Goal: Task Accomplishment & Management: Complete application form

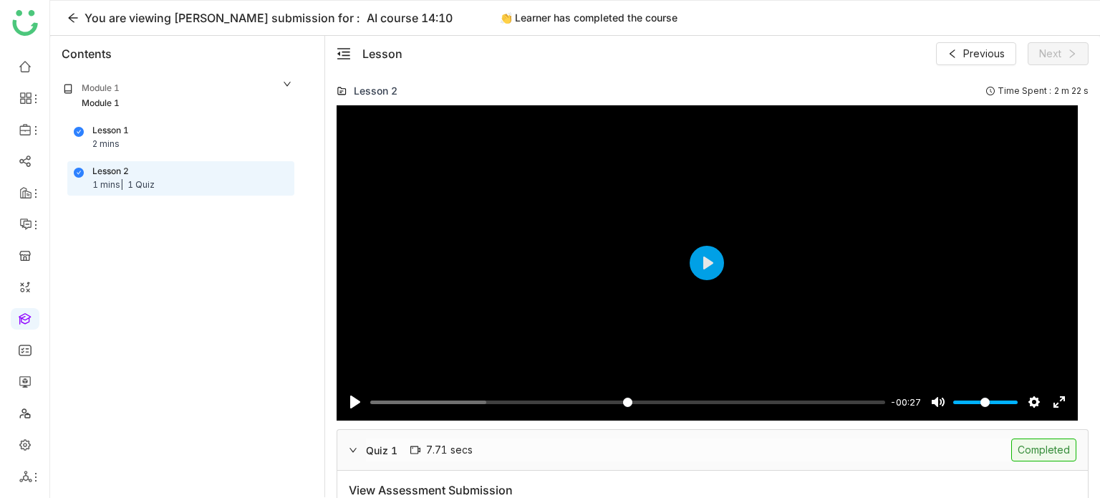
scroll to position [1816, 0]
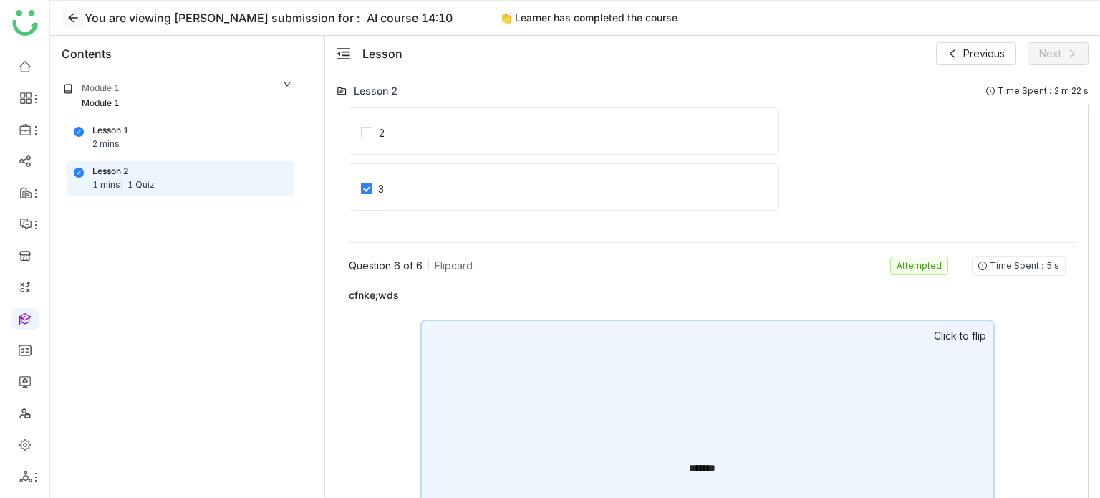
click at [76, 22] on icon at bounding box center [72, 17] width 11 height 11
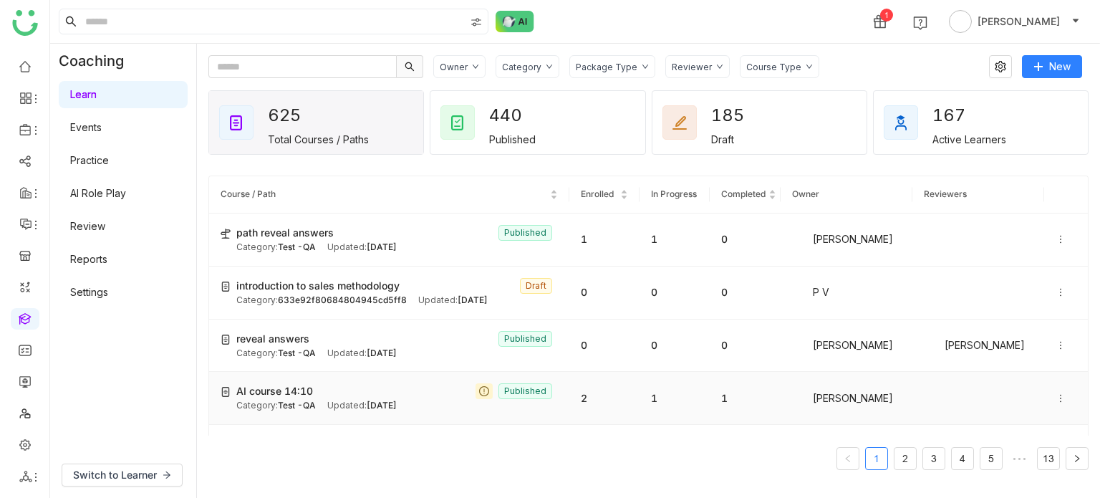
scroll to position [14, 0]
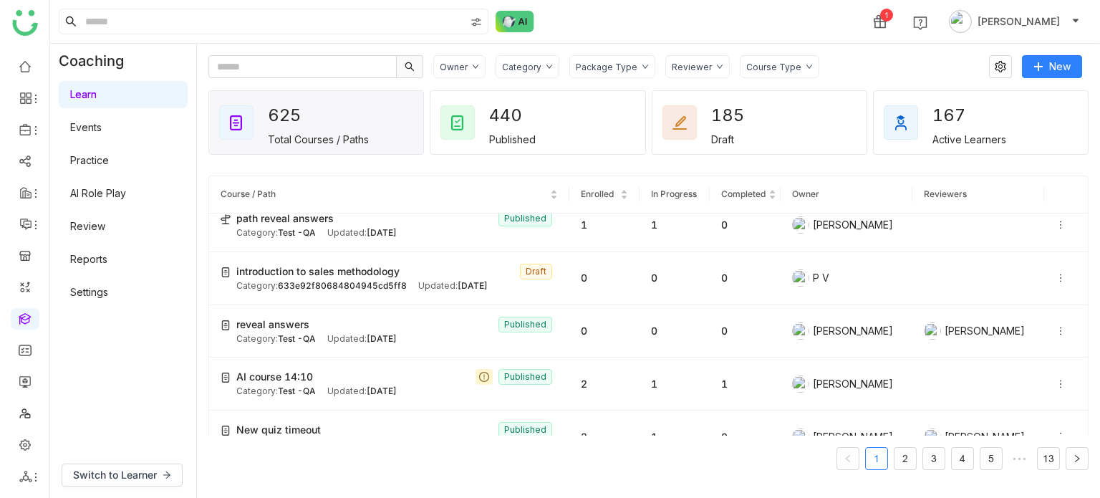
click at [551, 65] on div "Category" at bounding box center [528, 66] width 64 height 23
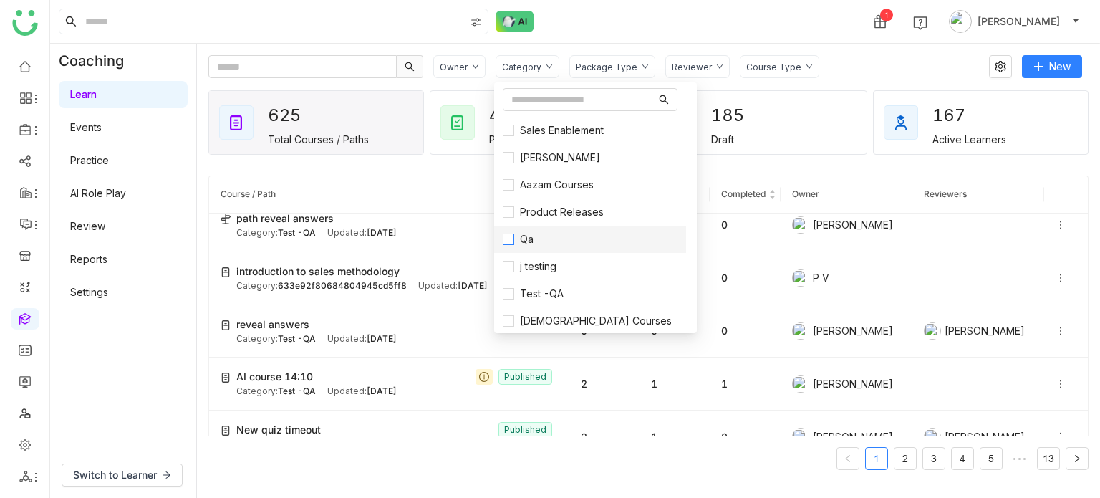
click at [555, 241] on label "Qa" at bounding box center [590, 239] width 175 height 16
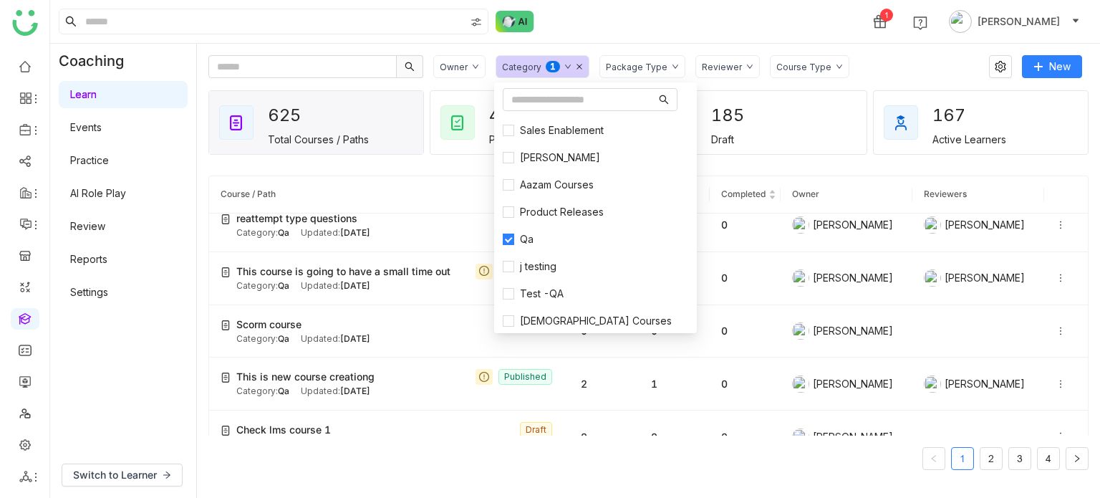
click at [662, 6] on div "1 Arif uddin" at bounding box center [575, 21] width 1050 height 43
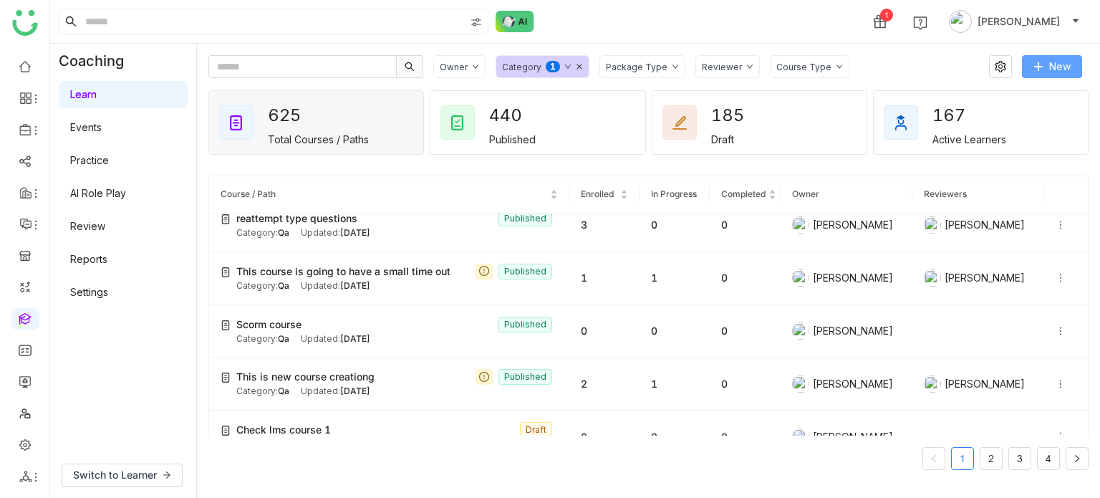
click at [1054, 63] on span "New" at bounding box center [1059, 67] width 21 height 16
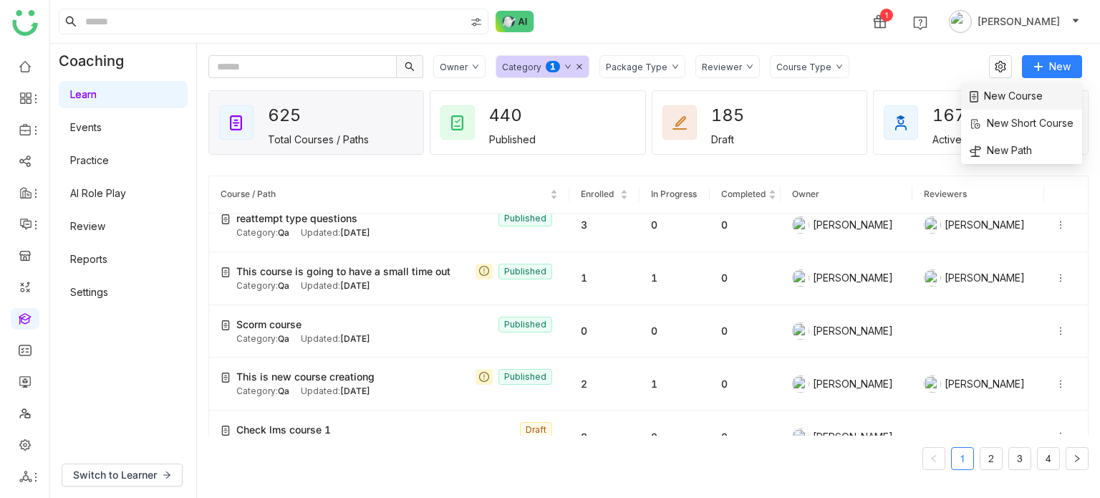
click at [1040, 85] on li "New Course" at bounding box center [1021, 95] width 121 height 27
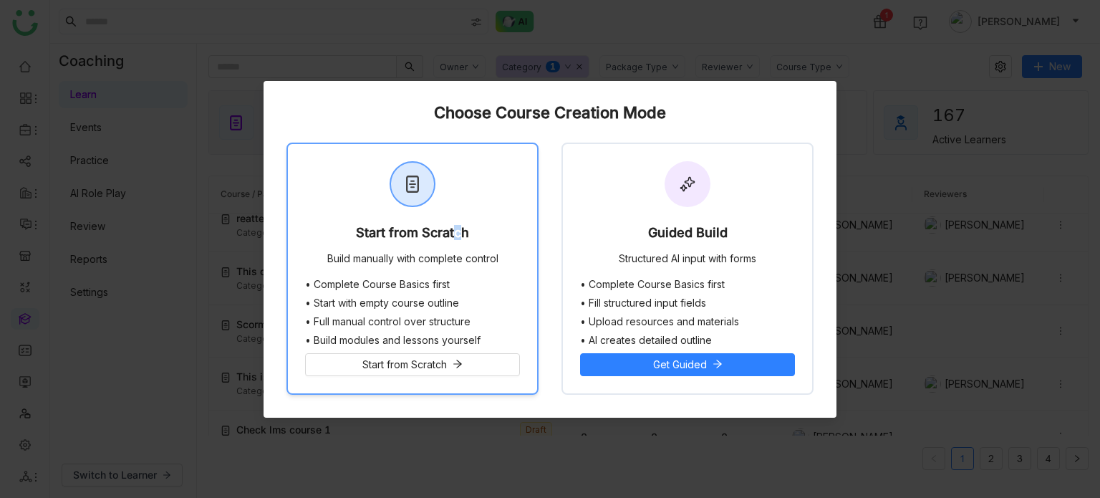
click at [451, 226] on div "Start from Scratch" at bounding box center [412, 236] width 113 height 20
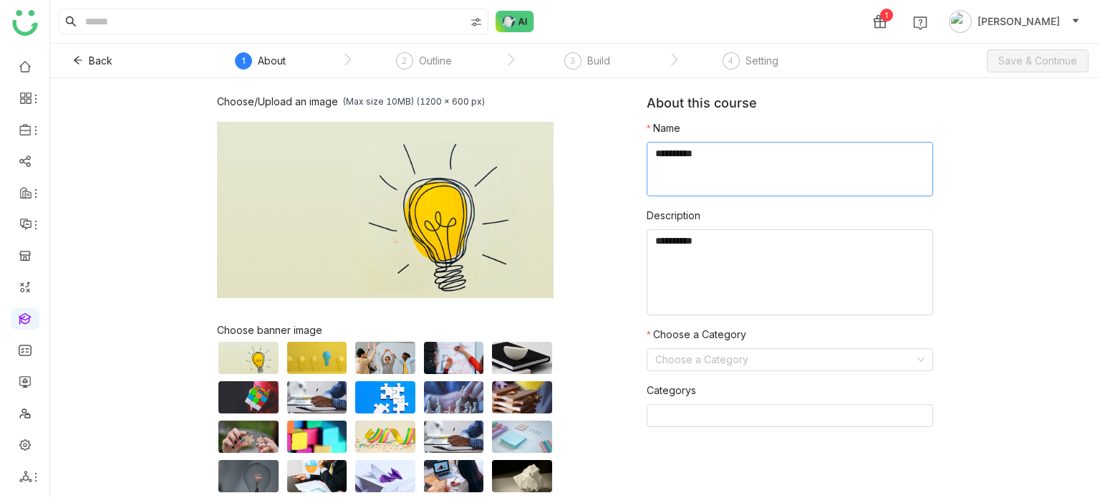
click at [747, 174] on textarea at bounding box center [790, 169] width 287 height 54
type textarea "**********"
type textarea "*****"
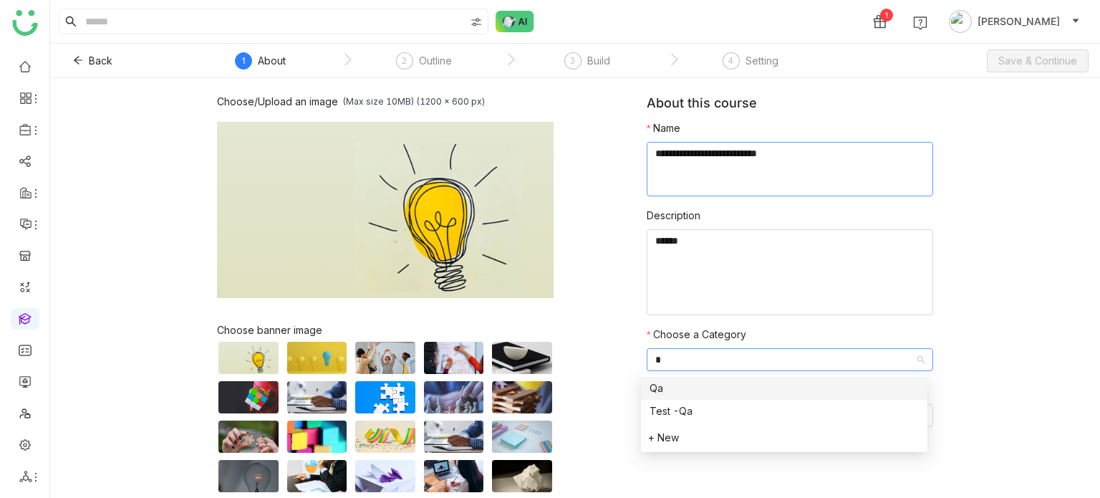
type input "**"
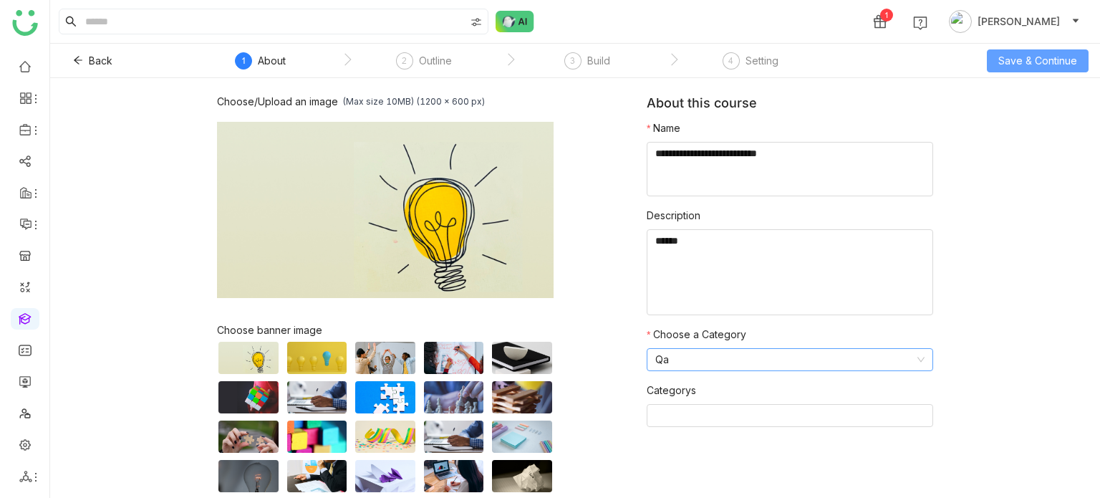
click at [1072, 64] on span "Save & Continue" at bounding box center [1037, 61] width 79 height 16
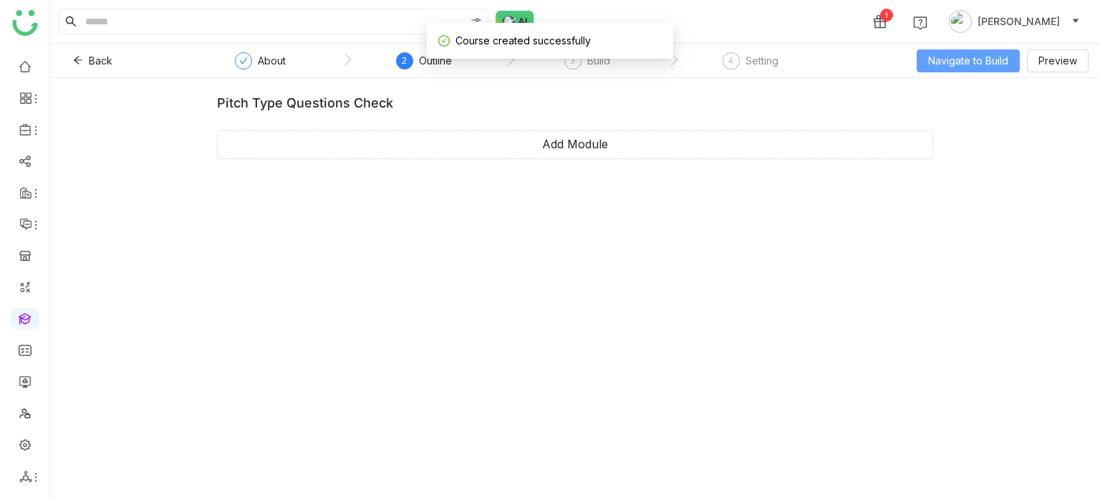
click at [966, 65] on span "Navigate to Build" at bounding box center [968, 61] width 80 height 16
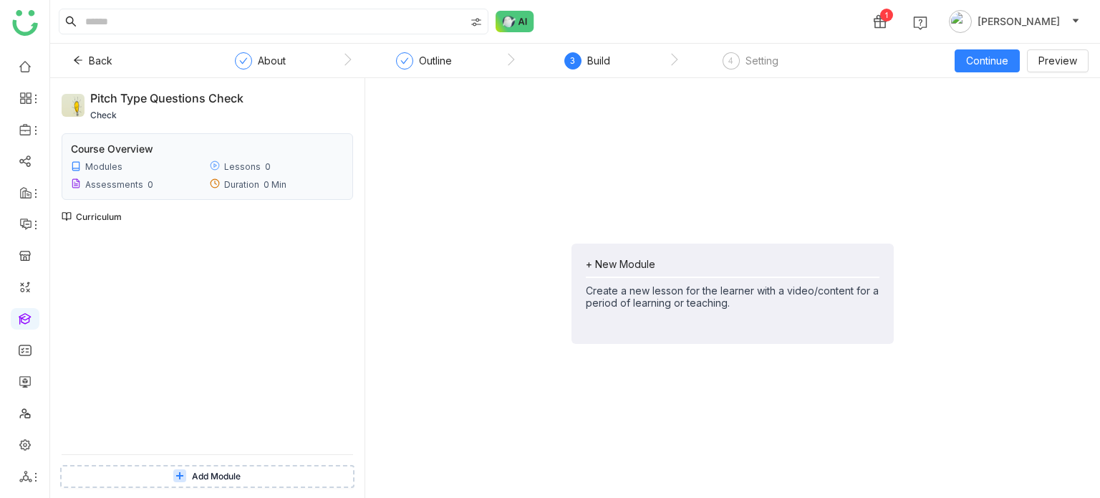
click at [653, 292] on div "Create a new lesson for the learner with a video/content for a period of learni…" at bounding box center [733, 296] width 294 height 24
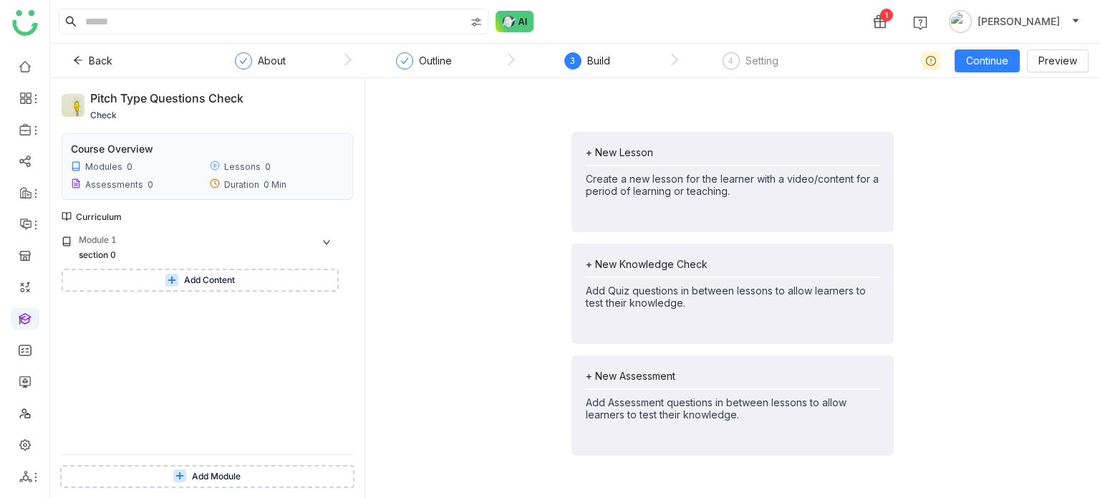
click at [266, 278] on button "Add Content" at bounding box center [200, 280] width 277 height 23
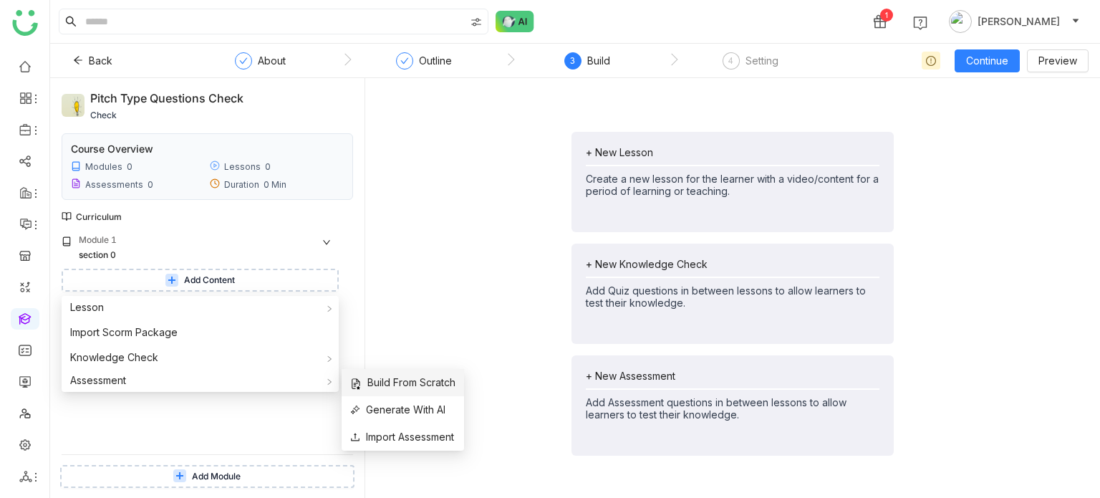
click at [377, 386] on span "Build From Scratch" at bounding box center [402, 383] width 105 height 16
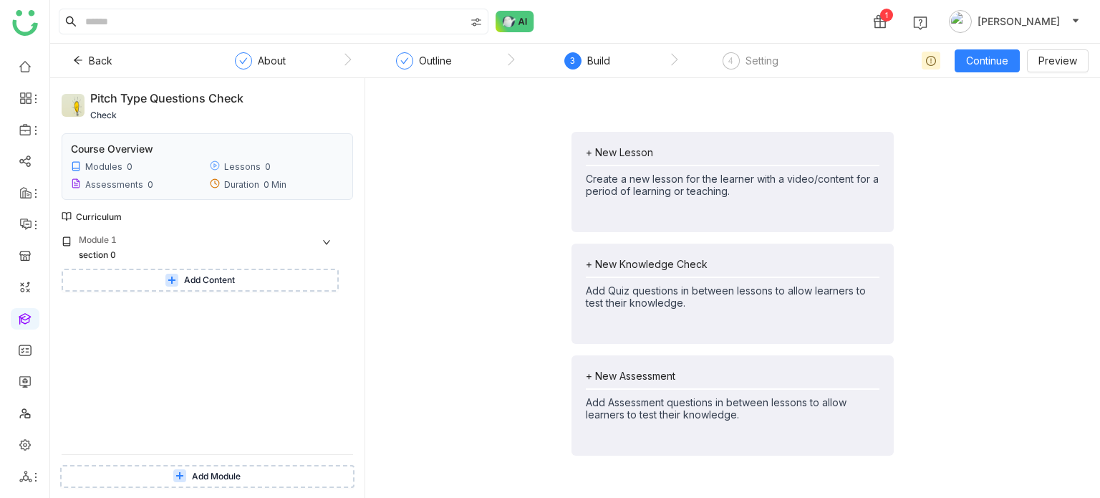
click at [244, 286] on button "Add Content" at bounding box center [200, 280] width 277 height 23
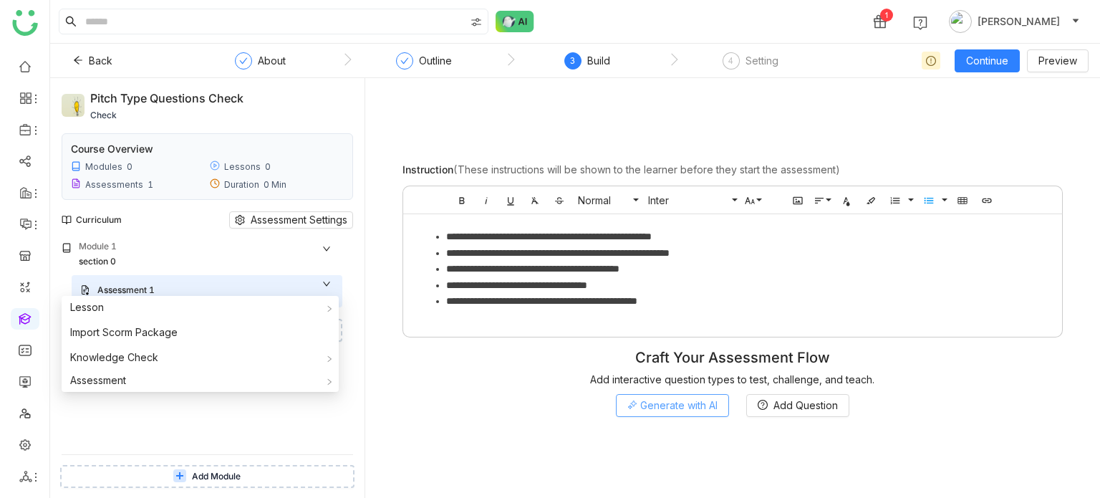
drag, startPoint x: 726, startPoint y: 423, endPoint x: 702, endPoint y: 397, distance: 35.5
click at [719, 415] on div "**********" at bounding box center [733, 288] width 712 height 397
click at [702, 395] on button "Generate with AI" at bounding box center [672, 405] width 113 height 23
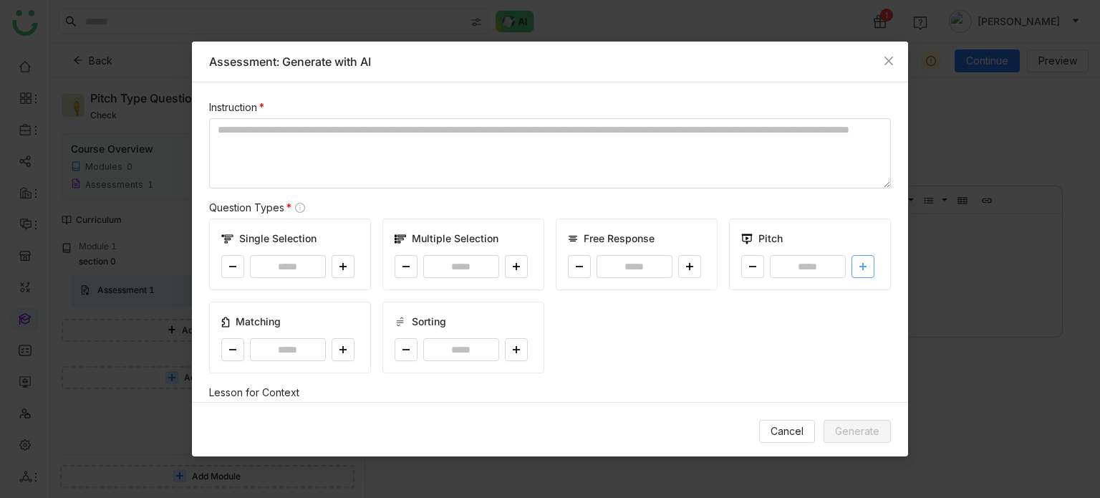
click at [859, 262] on icon at bounding box center [863, 266] width 9 height 9
type input "*"
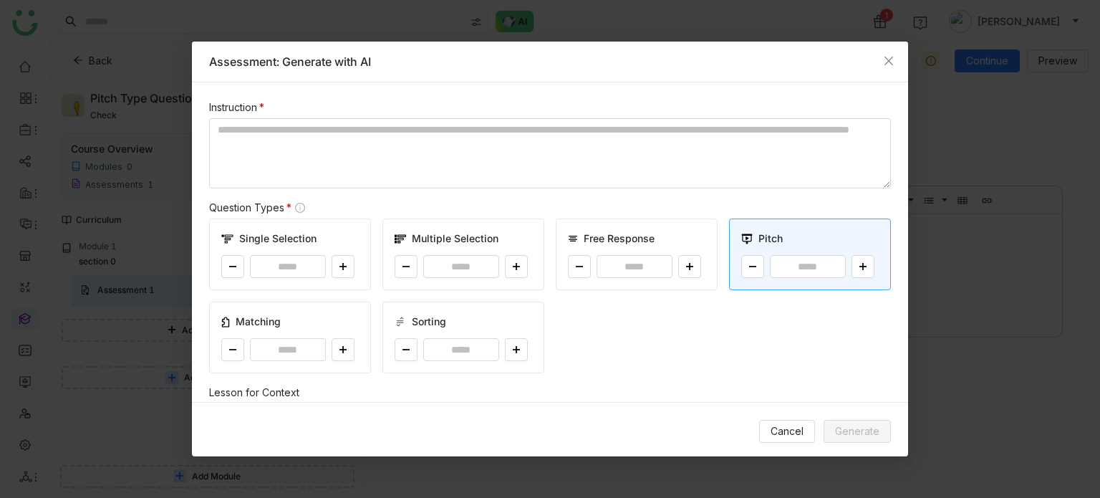
click at [680, 253] on div "Free Response *" at bounding box center [637, 254] width 162 height 72
click at [681, 257] on button at bounding box center [689, 266] width 23 height 23
type input "*"
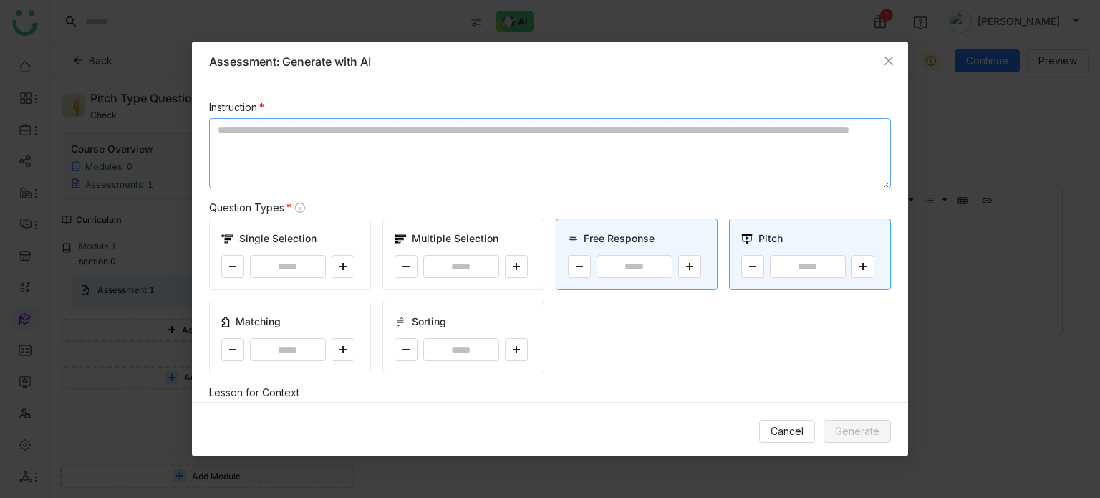
click at [596, 137] on textarea at bounding box center [550, 153] width 682 height 70
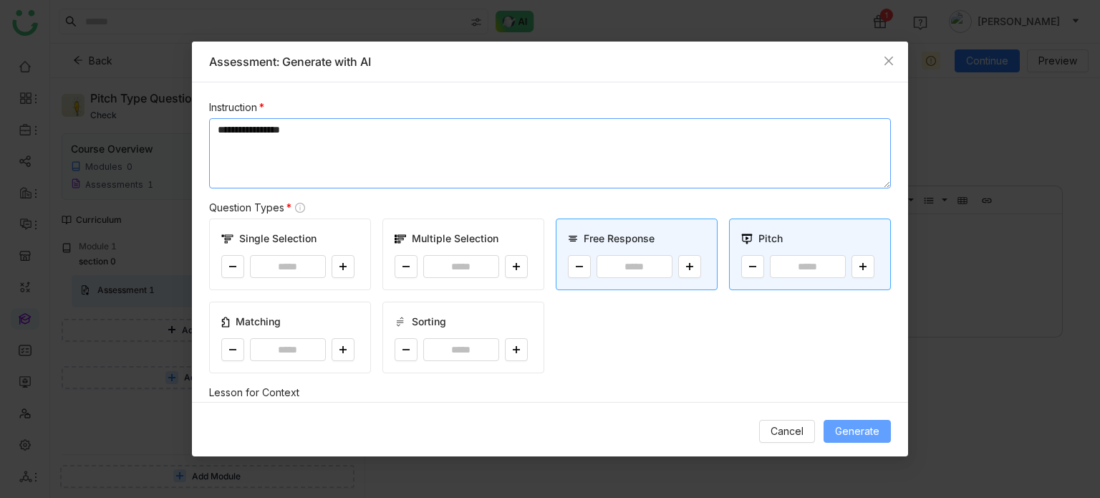
type textarea "**********"
click at [857, 421] on button "Generate" at bounding box center [857, 431] width 67 height 23
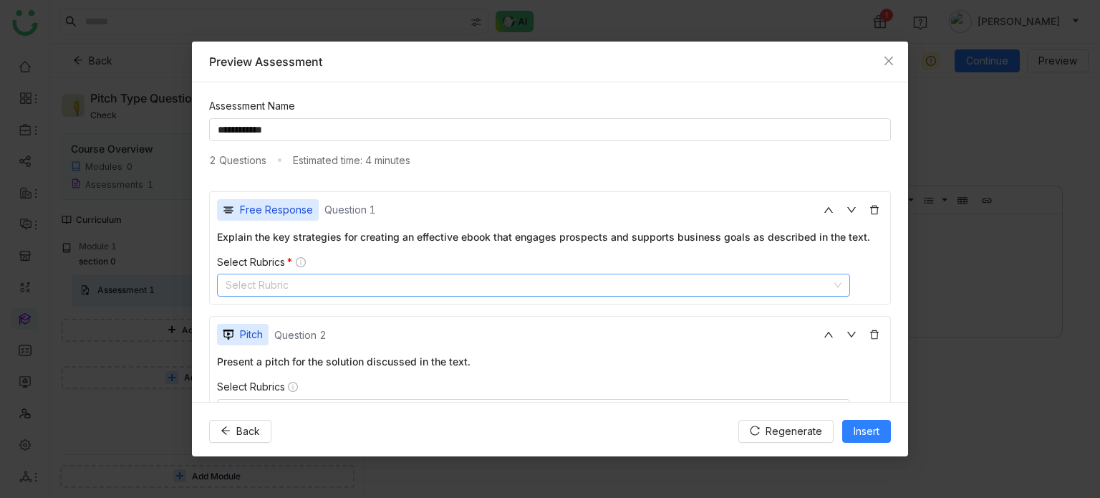
click at [506, 283] on nz-select-top-control "Select Rubric" at bounding box center [533, 285] width 633 height 23
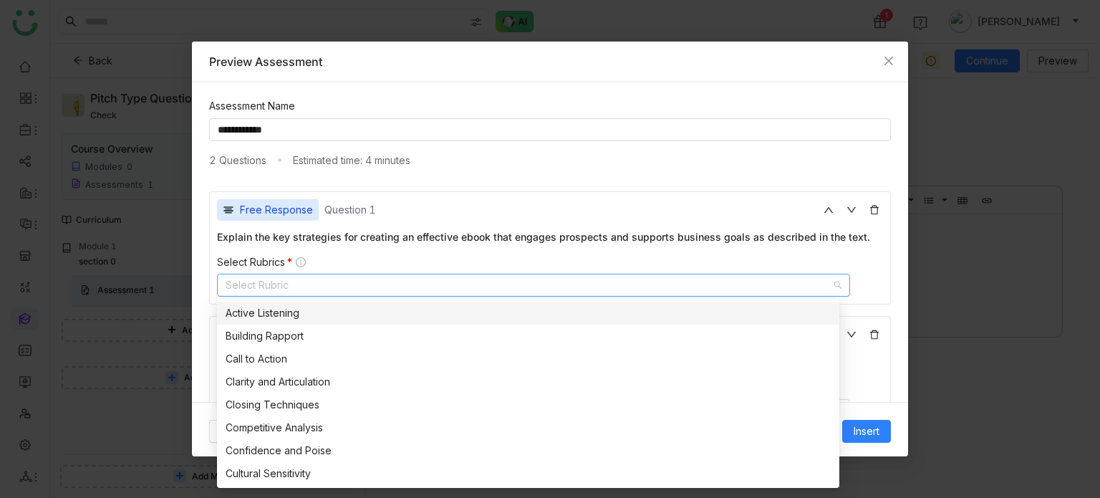
click at [307, 318] on div "Active Listening" at bounding box center [528, 313] width 605 height 16
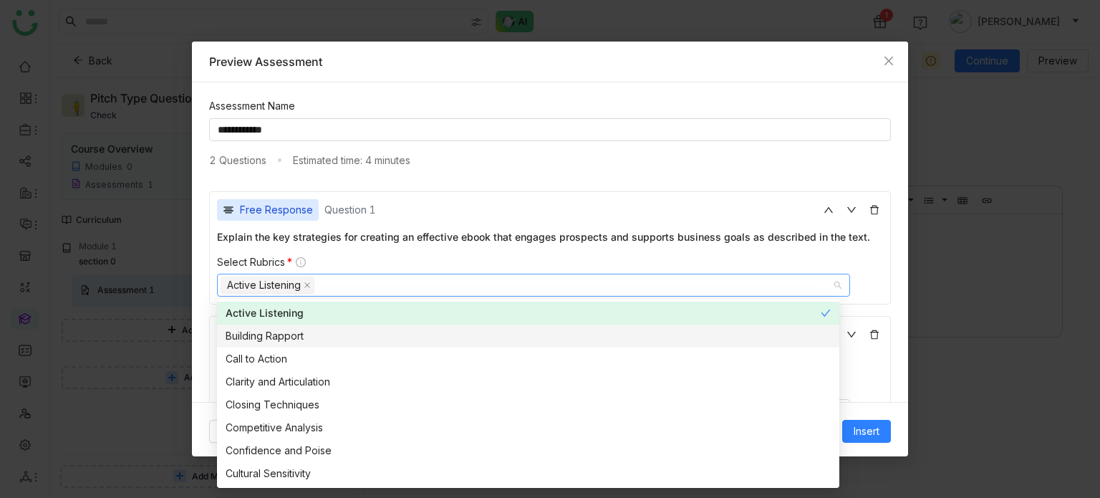
click at [305, 331] on div "Building Rapport" at bounding box center [528, 336] width 605 height 16
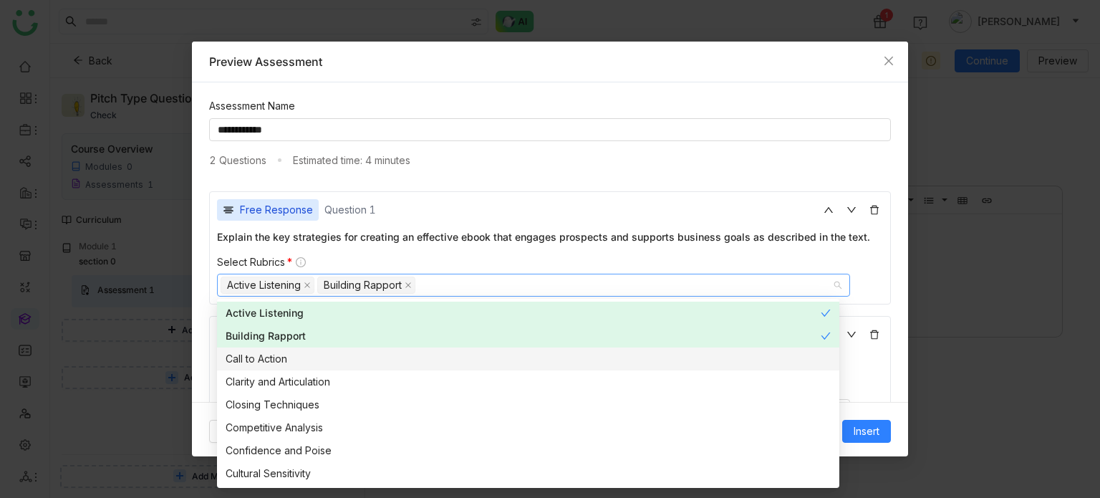
click at [302, 358] on div "Call to Action" at bounding box center [528, 359] width 605 height 16
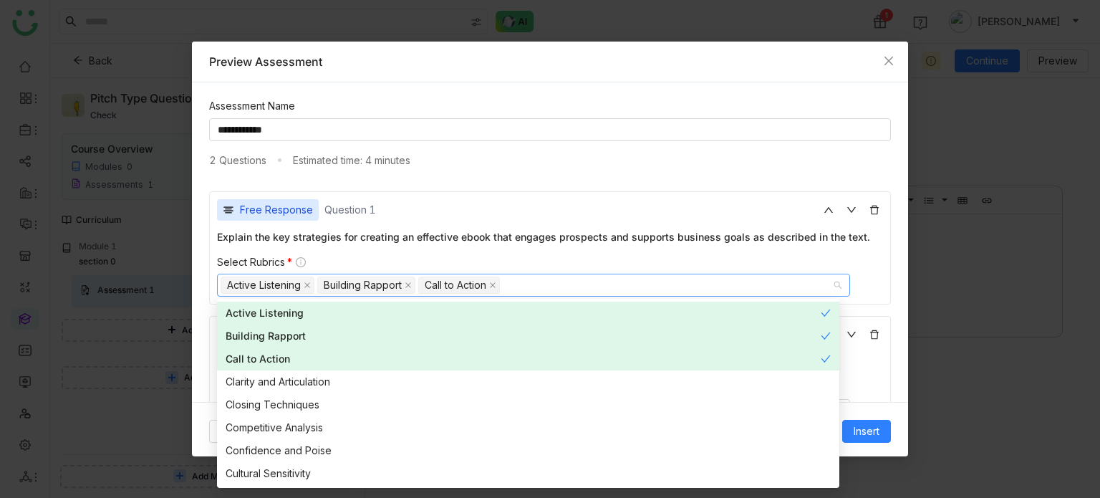
click at [201, 244] on div "**********" at bounding box center [550, 241] width 716 height 319
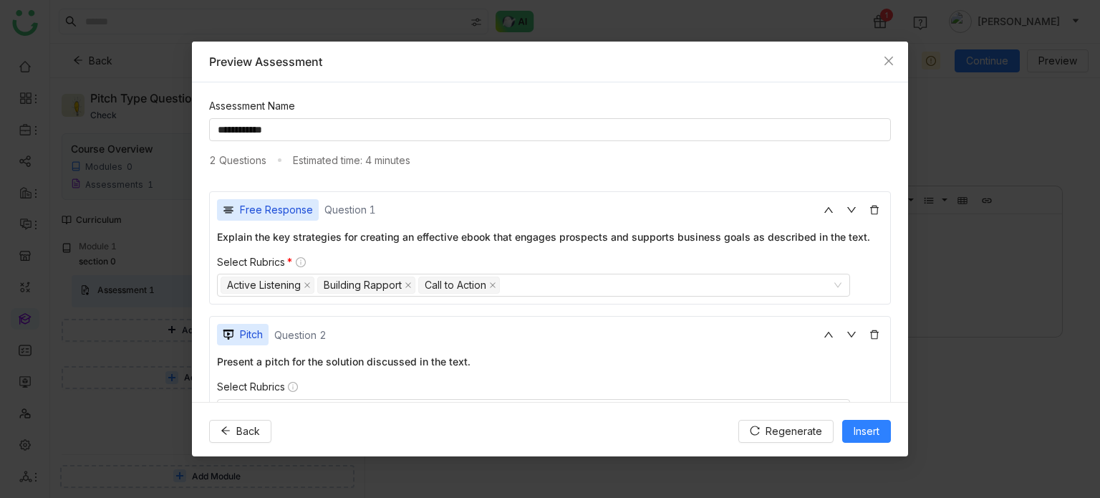
scroll to position [43, 0]
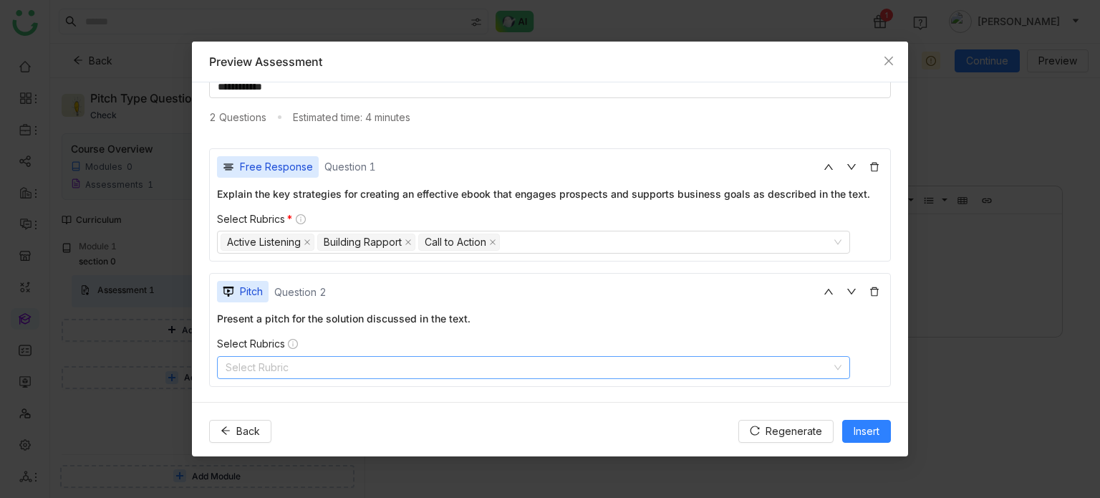
click at [347, 358] on nz-select-top-control "Select Rubric" at bounding box center [533, 367] width 633 height 23
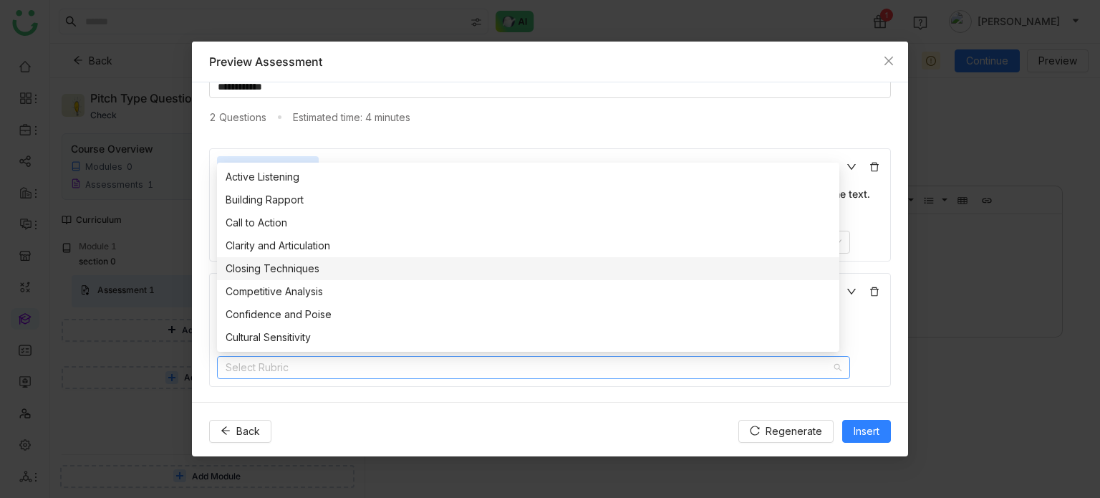
click at [273, 254] on nz-option-item "Clarity and Articulation" at bounding box center [528, 245] width 622 height 23
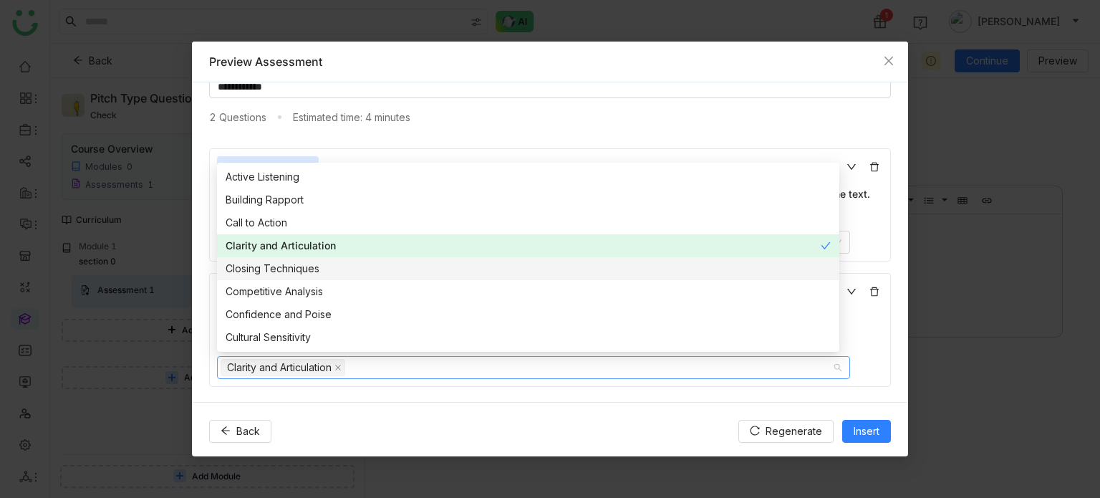
click at [275, 257] on nz-option-item "Closing Techniques" at bounding box center [528, 268] width 622 height 23
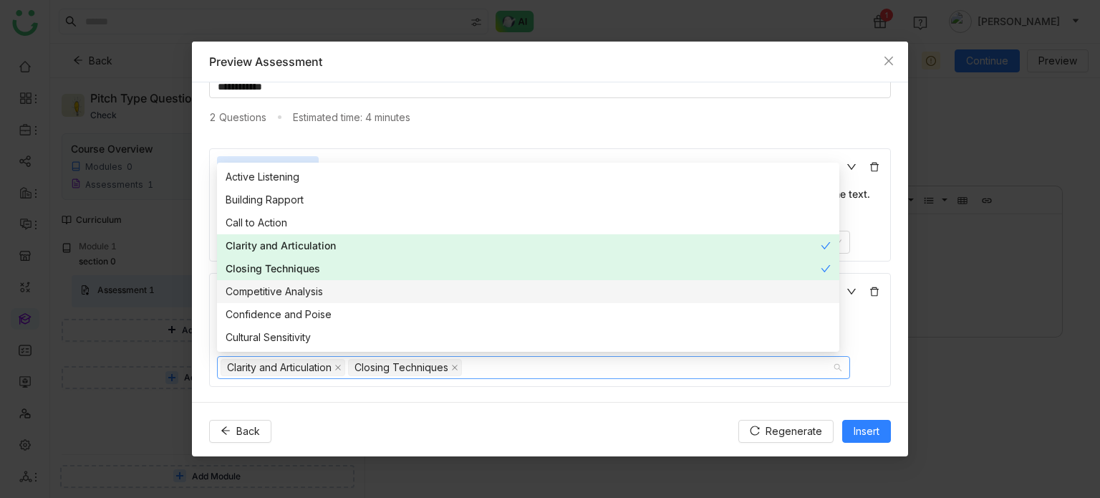
click at [277, 285] on nz-option-item "Competitive Analysis" at bounding box center [528, 291] width 622 height 23
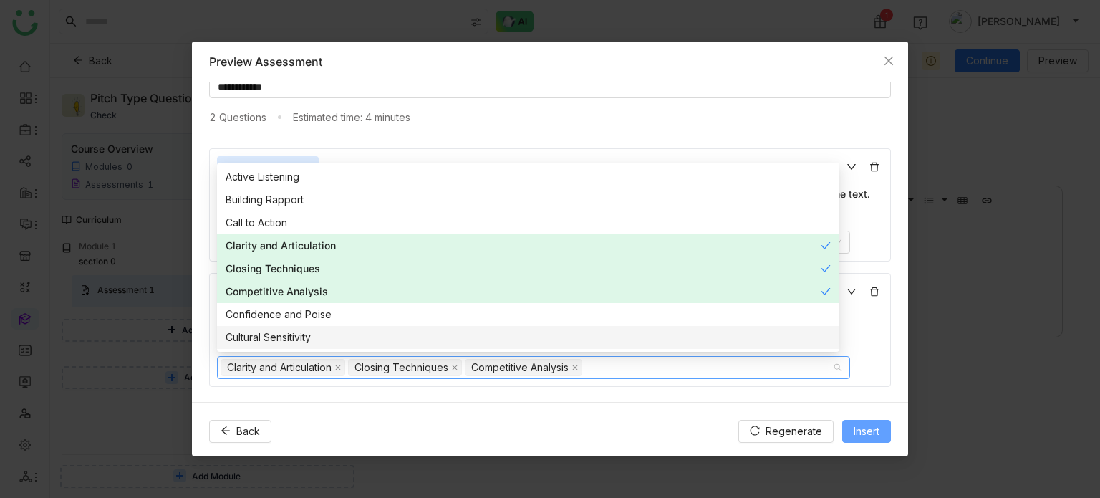
click at [865, 435] on span "Insert" at bounding box center [867, 431] width 26 height 16
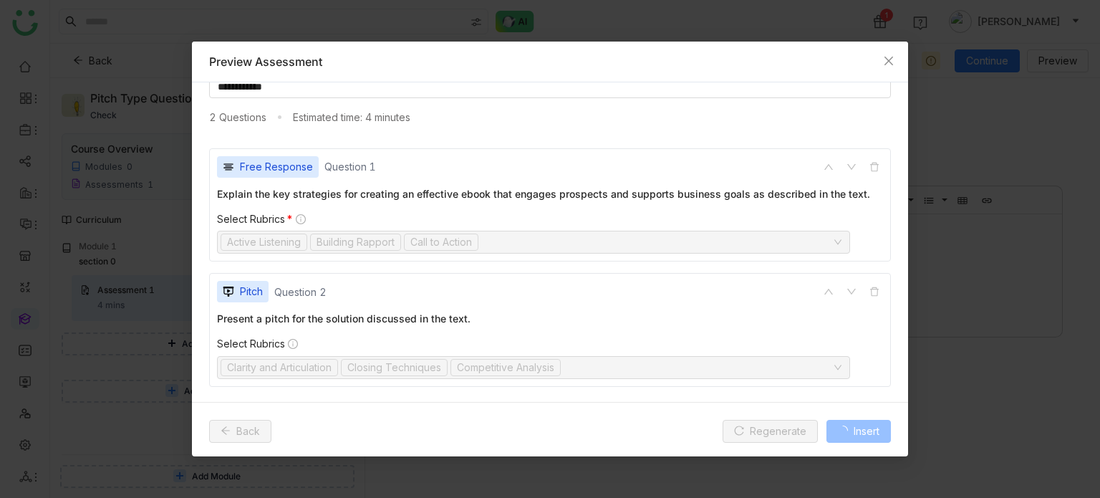
scroll to position [0, 0]
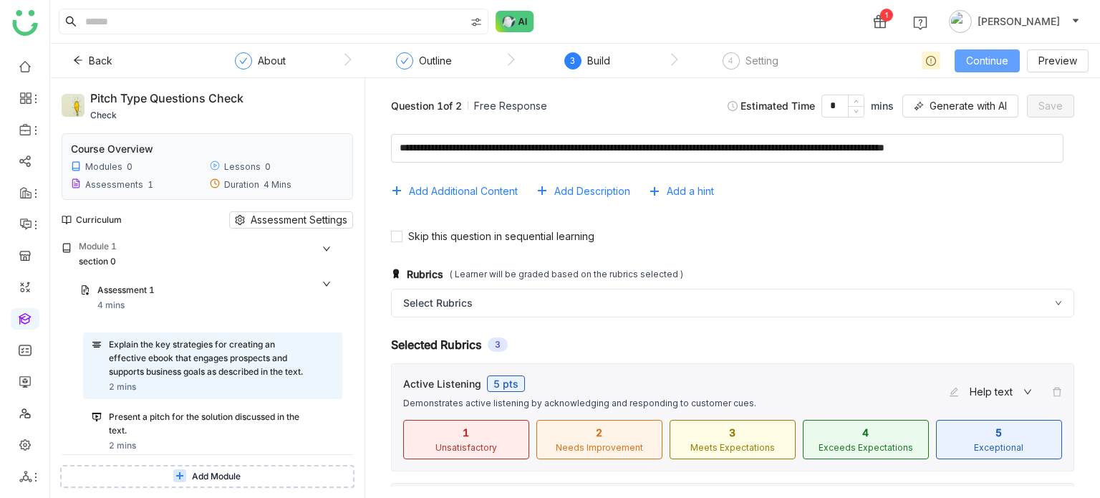
click at [1003, 62] on span "Continue" at bounding box center [987, 61] width 42 height 16
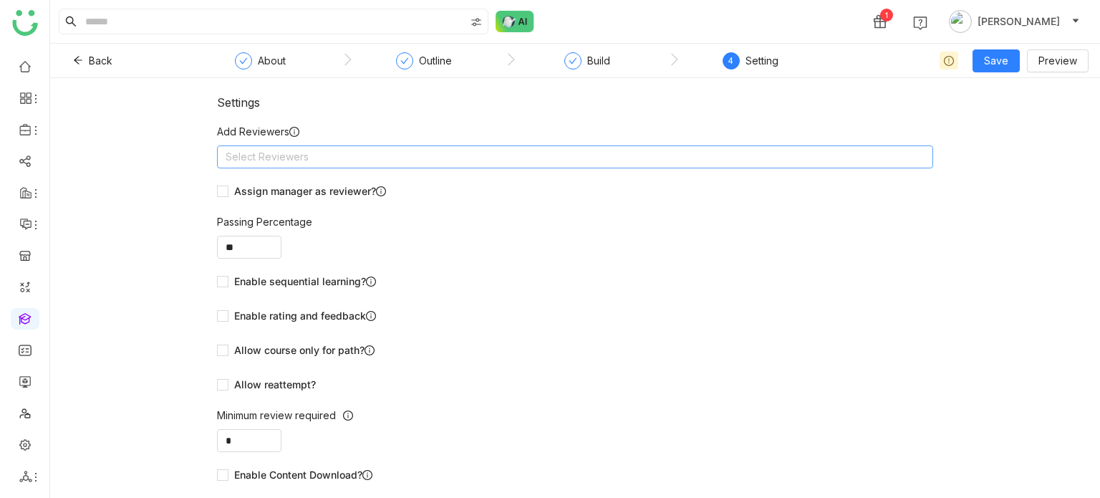
click at [721, 164] on nz-select-top-control "Select Reviewers" at bounding box center [575, 156] width 716 height 23
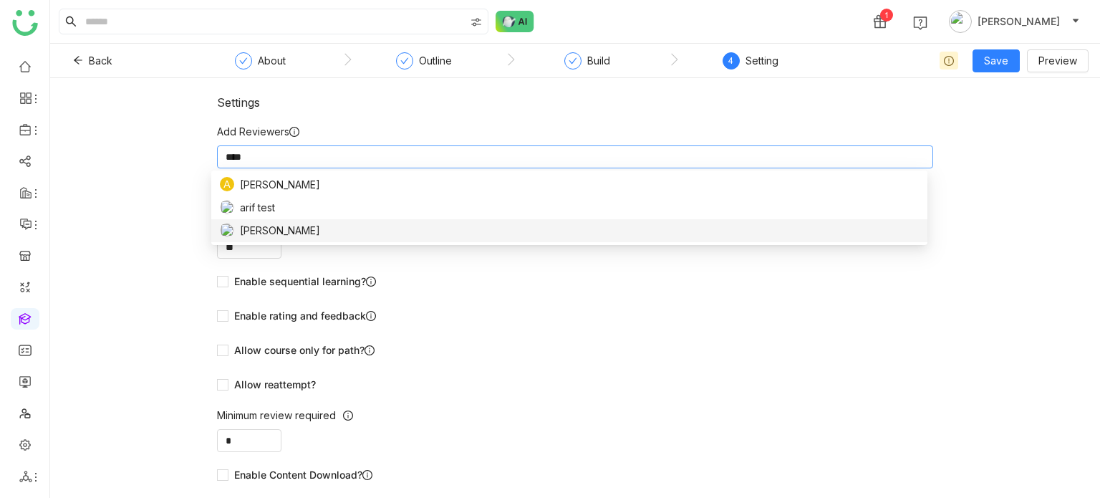
type input "****"
click at [669, 230] on div "[PERSON_NAME]" at bounding box center [569, 231] width 699 height 16
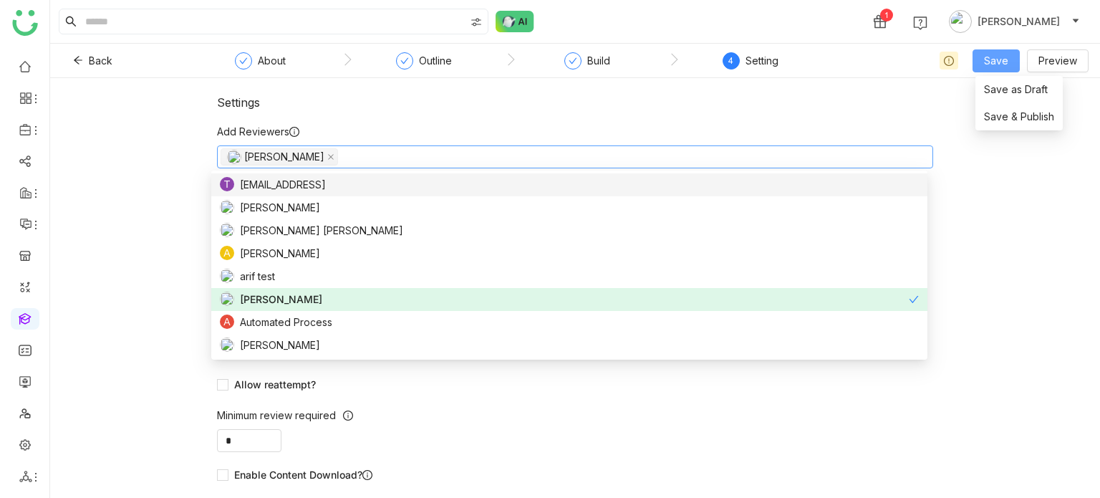
click at [1003, 69] on button "Save" at bounding box center [996, 60] width 47 height 23
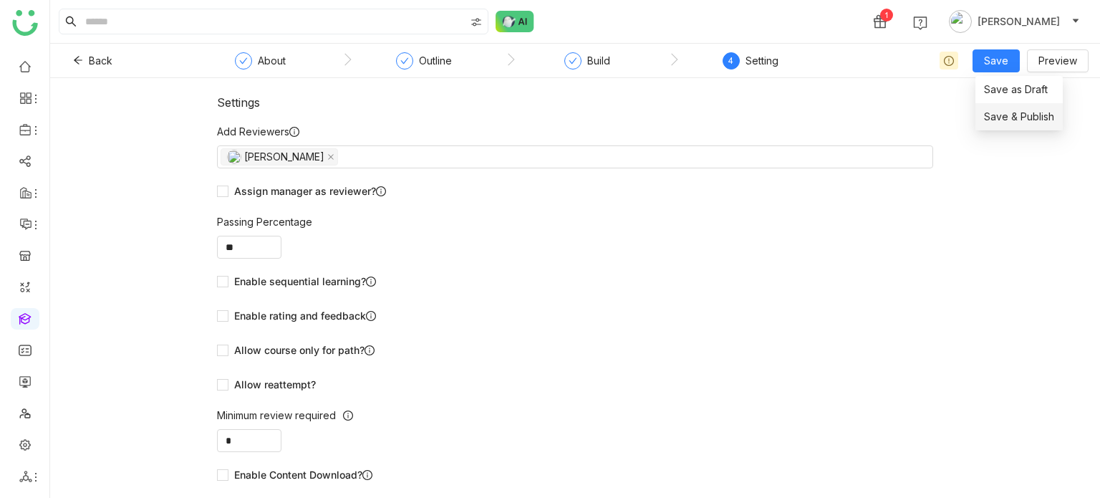
click at [1006, 125] on li "Save & Publish" at bounding box center [1019, 116] width 87 height 27
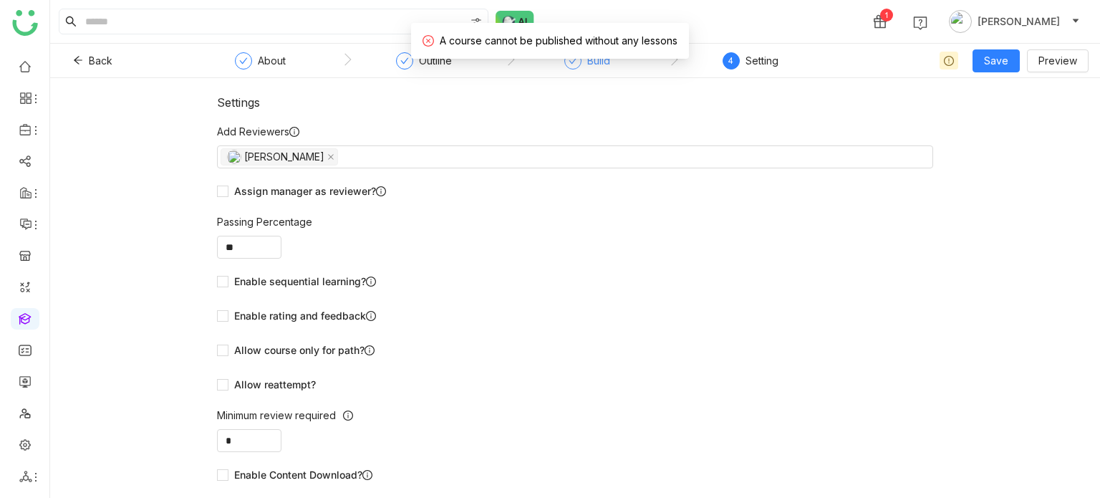
click at [573, 70] on div "Build" at bounding box center [587, 65] width 46 height 26
click at [571, 57] on div "You have unsaved changes, please save them before proceed." at bounding box center [550, 41] width 344 height 36
click at [451, 62] on div "Outline" at bounding box center [435, 60] width 33 height 17
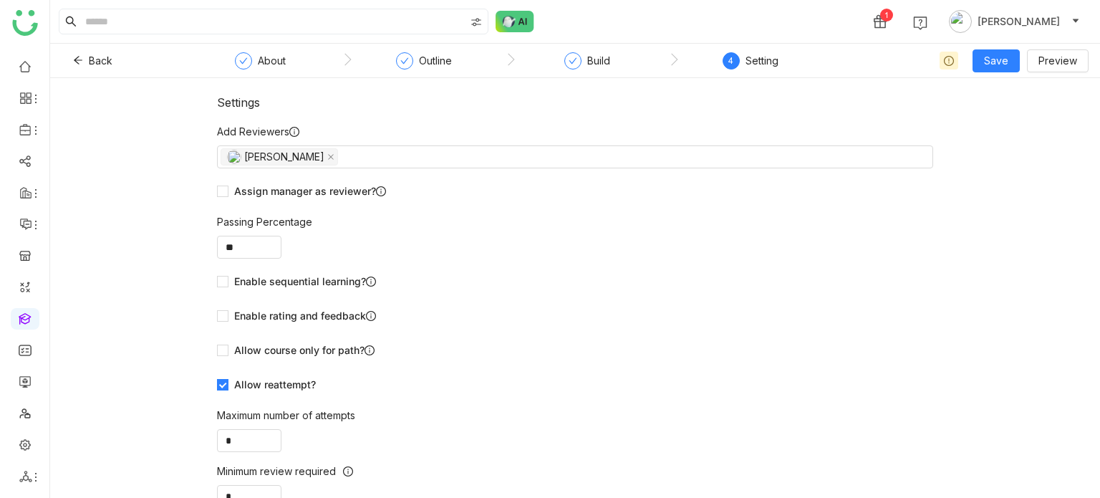
click at [605, 48] on nz-steps "About Outline Build 4 Setting" at bounding box center [510, 61] width 645 height 34
click at [600, 61] on div "Build" at bounding box center [598, 60] width 23 height 17
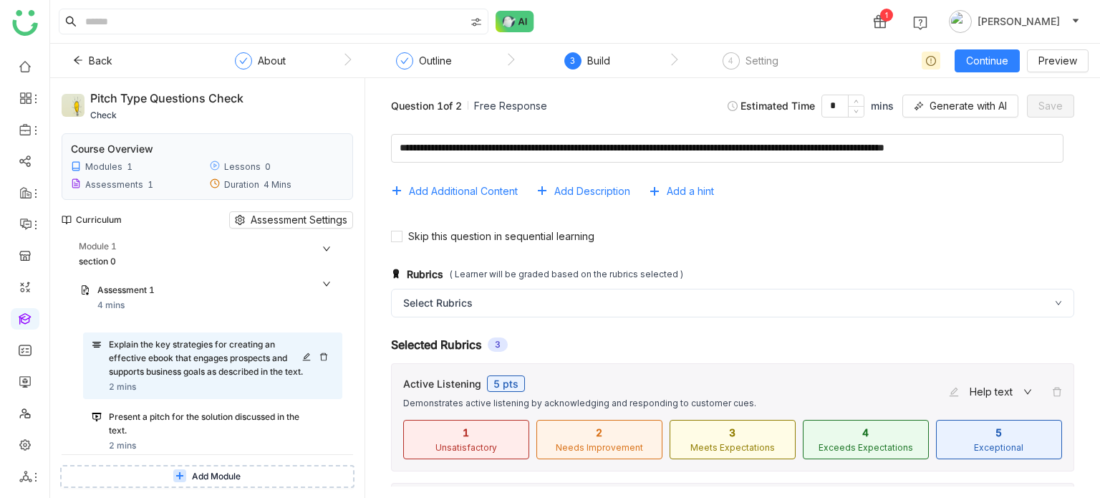
scroll to position [93, 0]
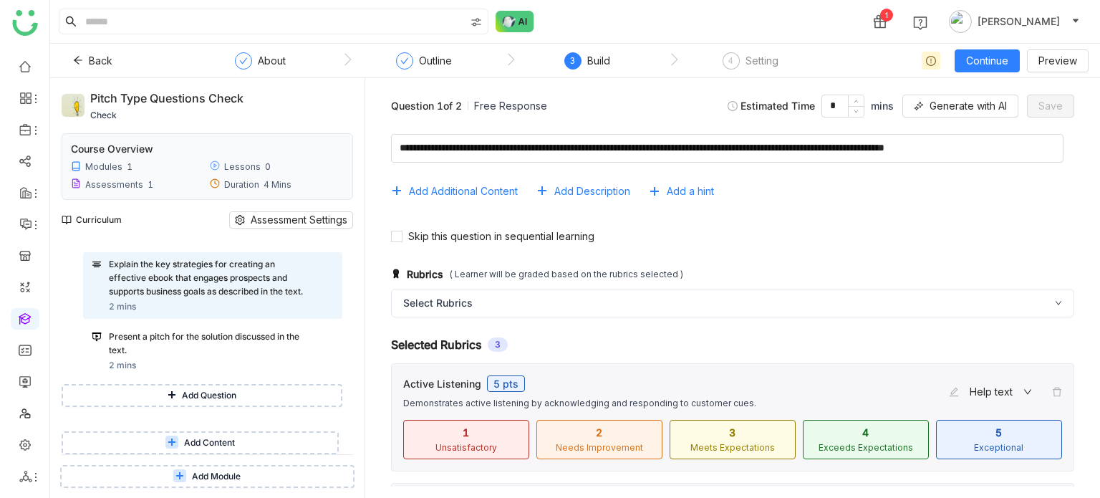
click at [222, 442] on span "Add Content" at bounding box center [209, 443] width 51 height 14
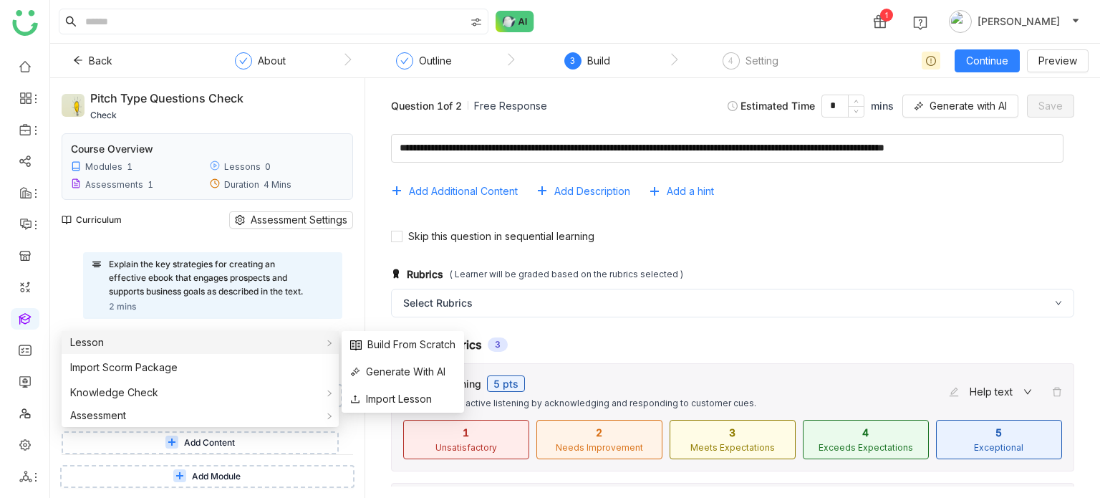
click at [168, 347] on div "Lesson" at bounding box center [200, 342] width 277 height 23
click at [443, 342] on span "Build From Scratch" at bounding box center [402, 345] width 105 height 16
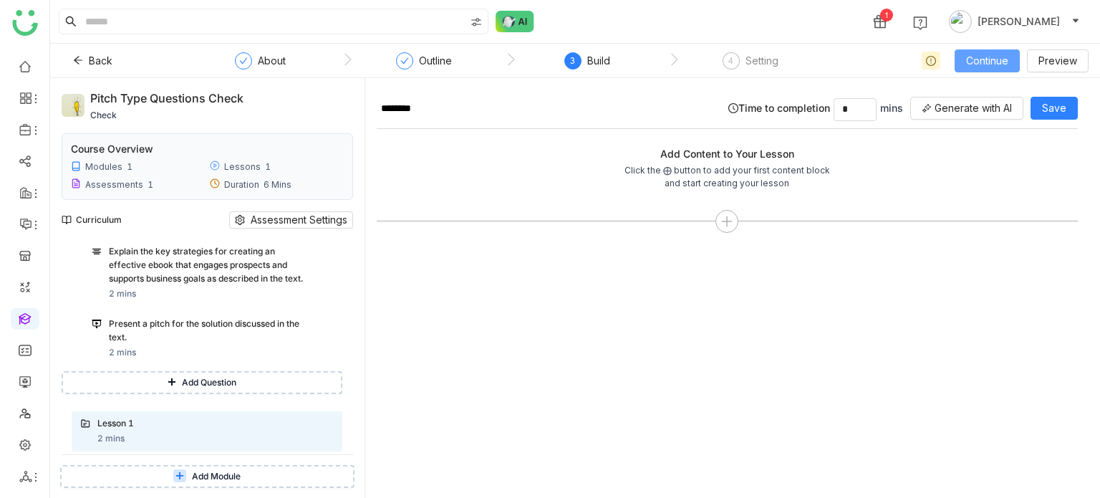
click at [1004, 56] on span "Continue" at bounding box center [987, 61] width 42 height 16
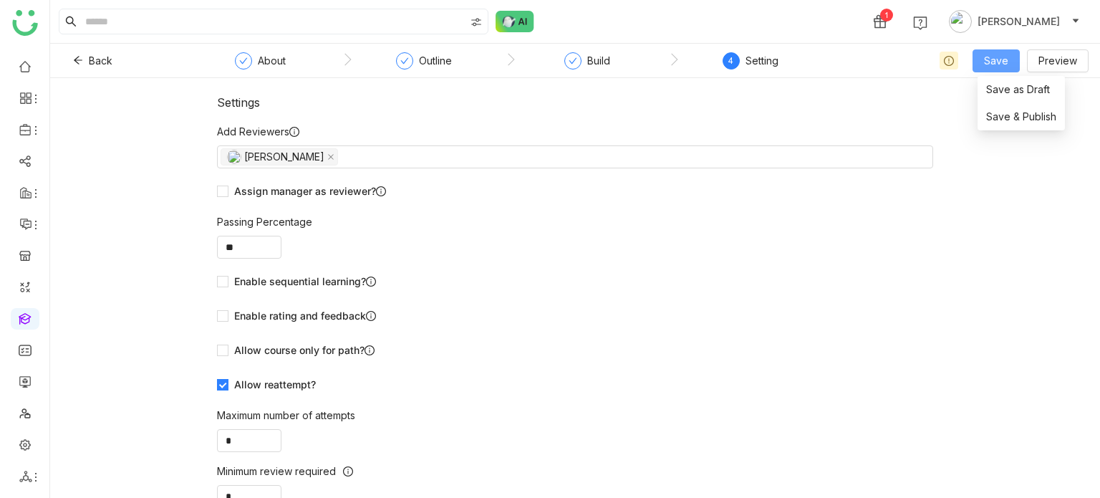
click at [1004, 56] on span "Save" at bounding box center [996, 61] width 24 height 16
click at [998, 117] on span "Save & Publish" at bounding box center [1021, 117] width 70 height 16
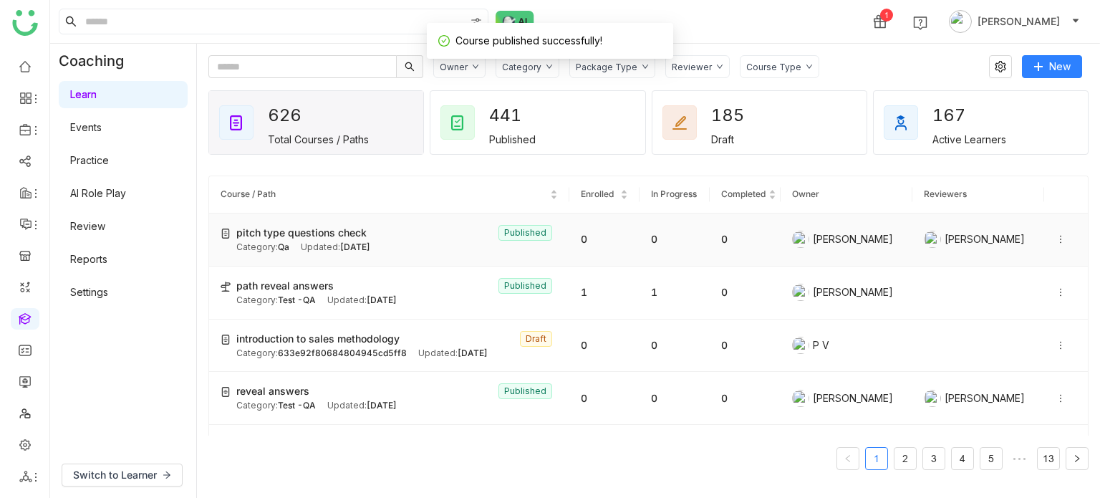
click at [1056, 240] on icon at bounding box center [1061, 239] width 10 height 10
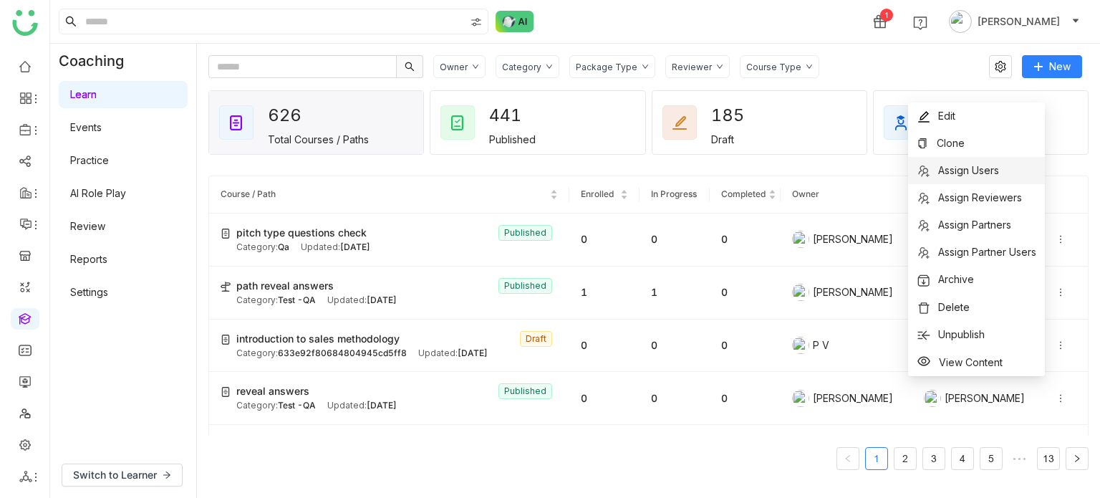
click at [1013, 165] on li "Assign Users" at bounding box center [976, 170] width 137 height 27
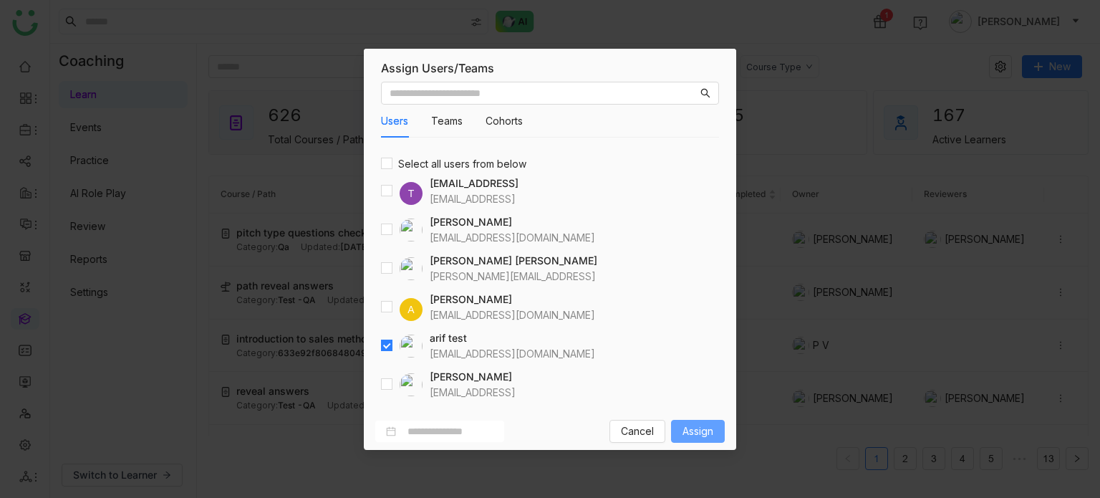
click at [698, 425] on span "Assign" at bounding box center [698, 431] width 31 height 16
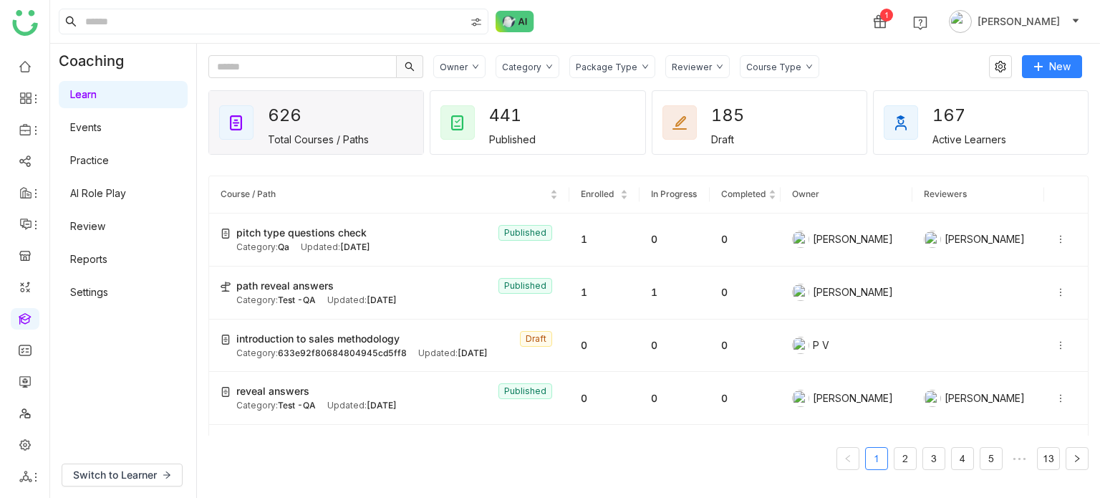
click at [709, 27] on div "1 Arif uddin" at bounding box center [575, 21] width 1050 height 43
